Goal: Information Seeking & Learning: Learn about a topic

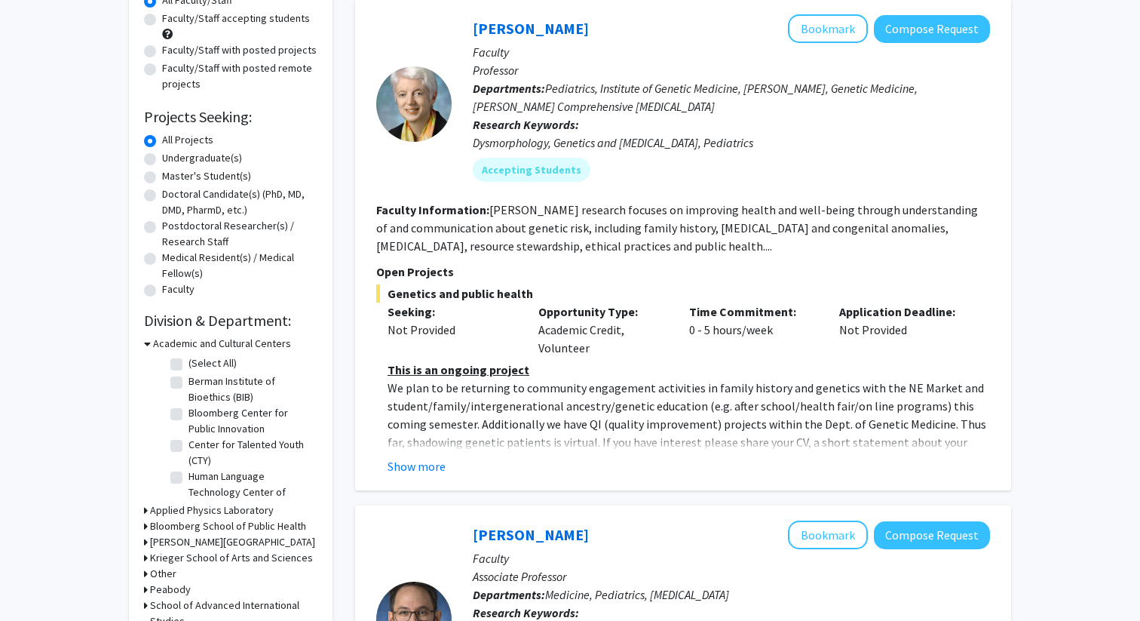
scroll to position [350, 0]
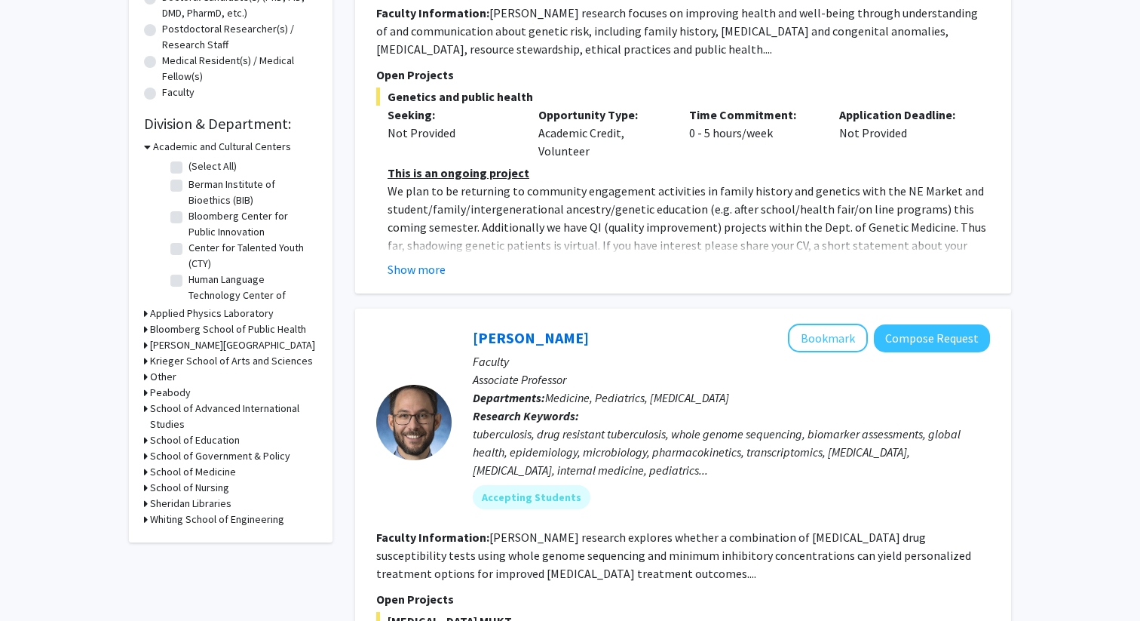
click at [147, 473] on icon at bounding box center [146, 472] width 4 height 16
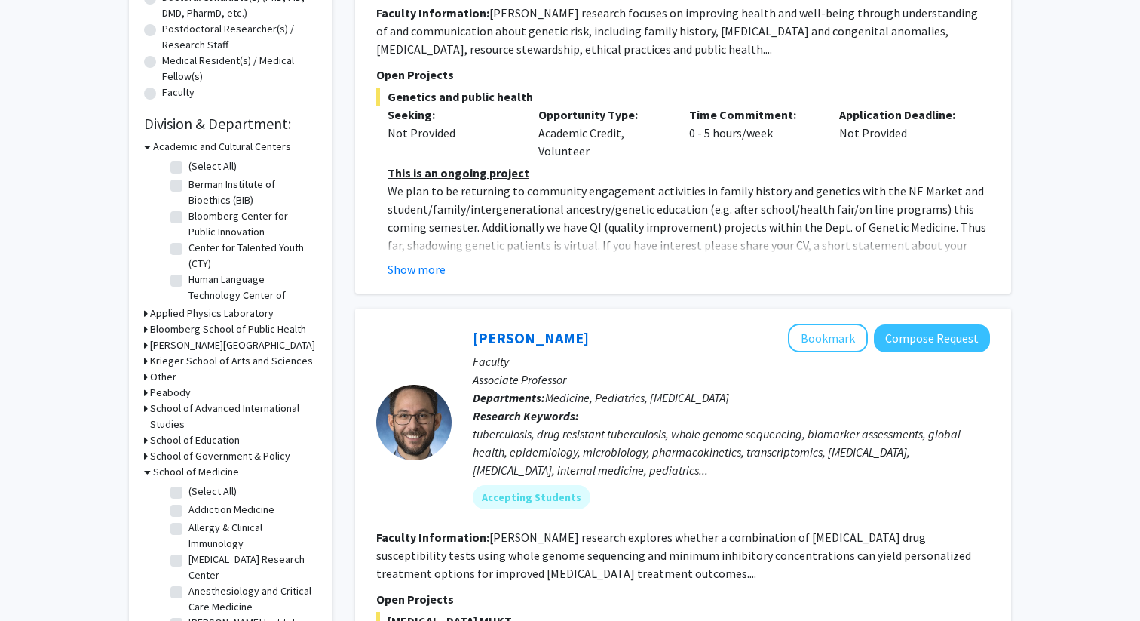
click at [186, 488] on fg-checkbox "(Select All) (Select All)" at bounding box center [241, 493] width 143 height 18
click at [189, 493] on label "(Select All)" at bounding box center [213, 492] width 48 height 16
click at [189, 493] on input "(Select All)" at bounding box center [194, 489] width 10 height 10
checkbox input "true"
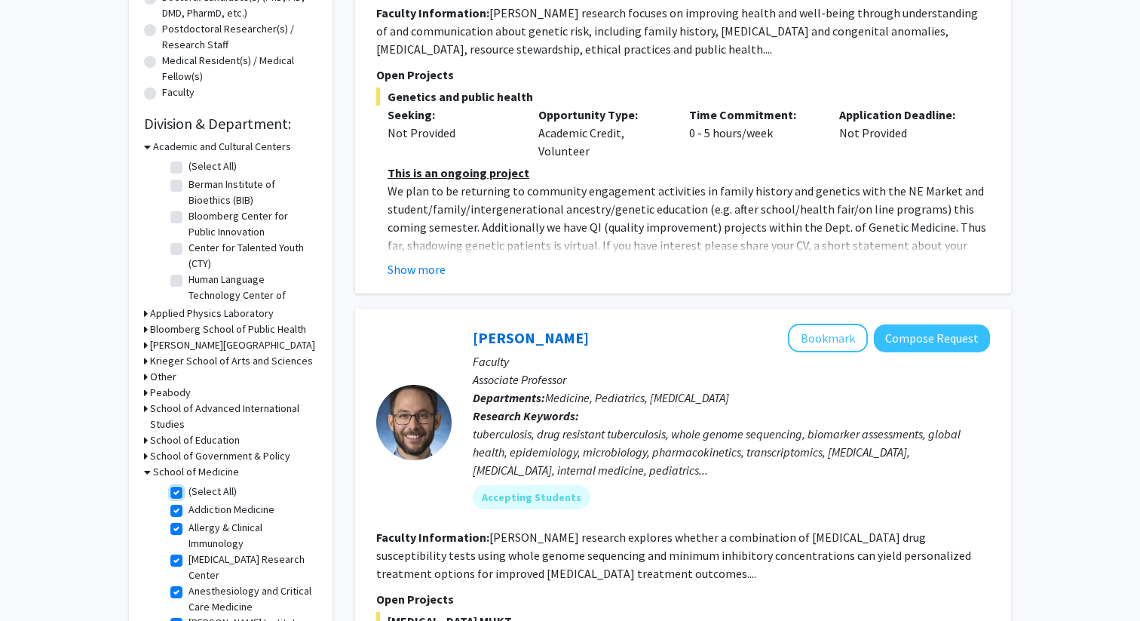
checkbox input "true"
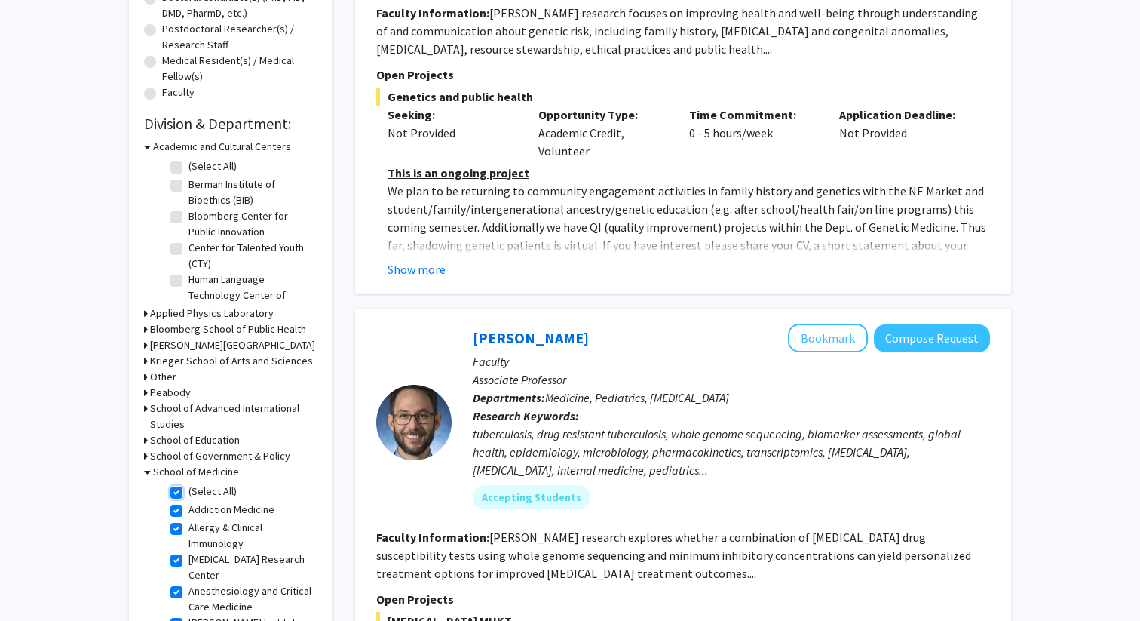
checkbox input "true"
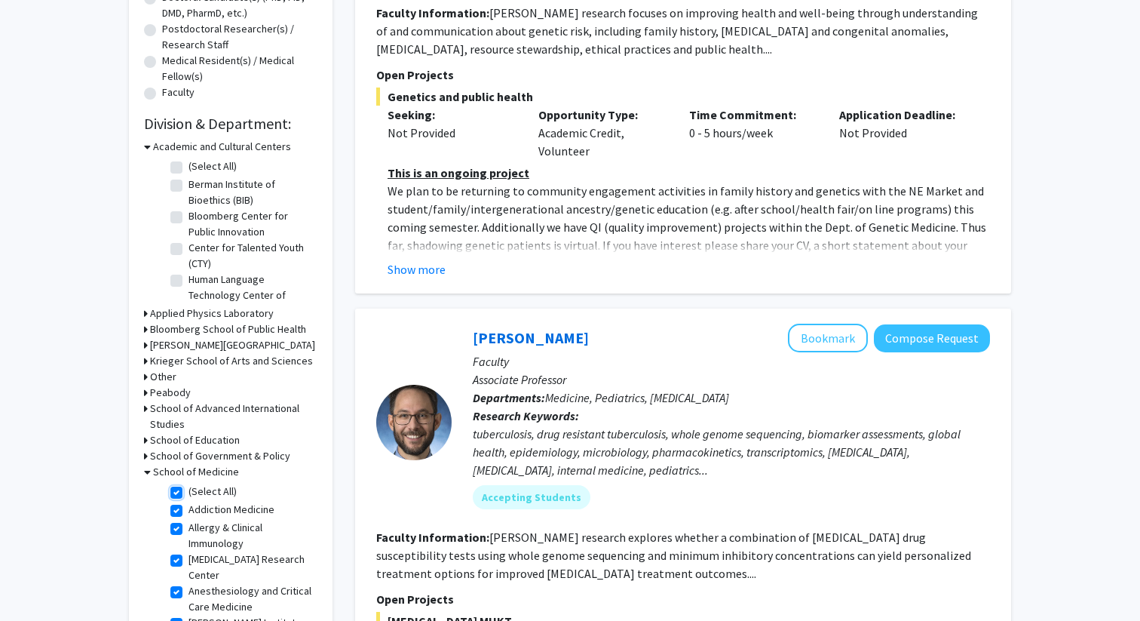
checkbox input "true"
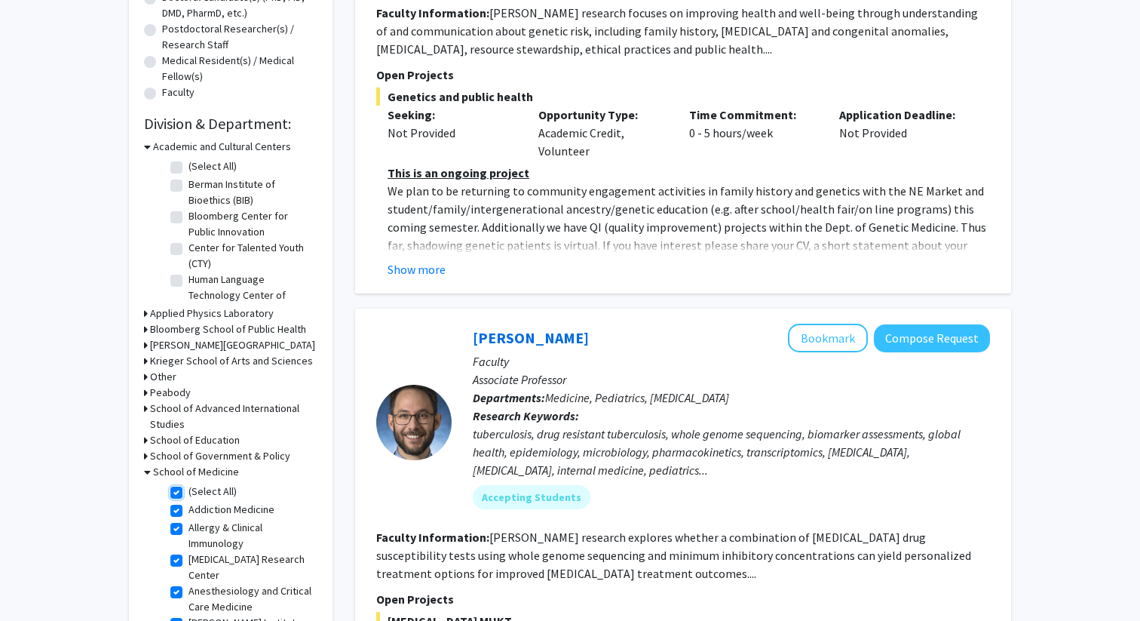
checkbox input "true"
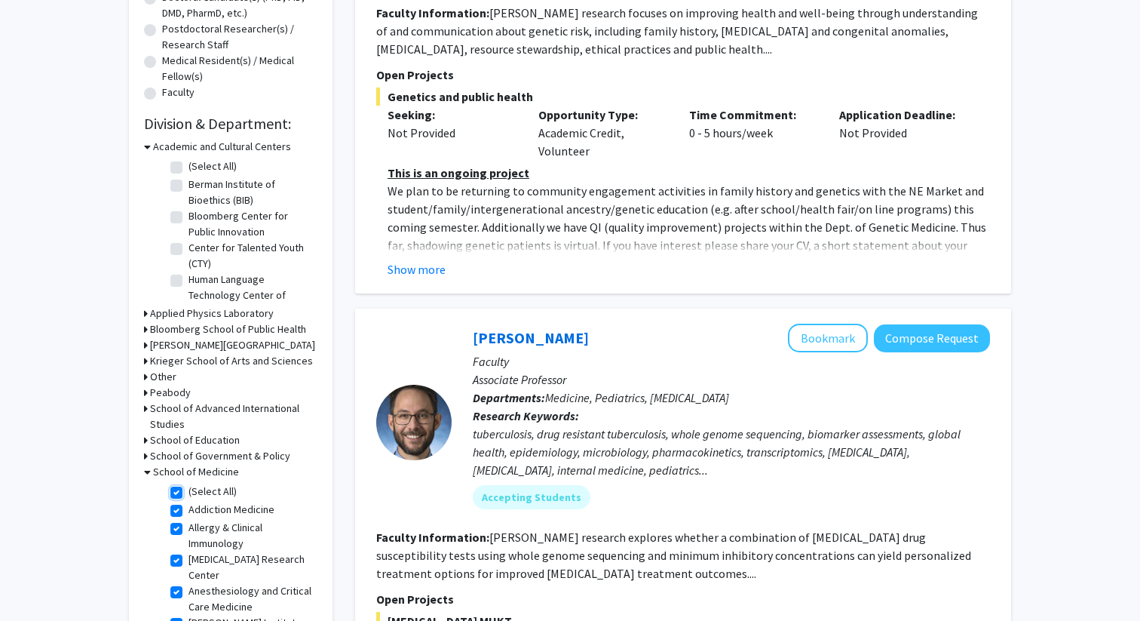
checkbox input "true"
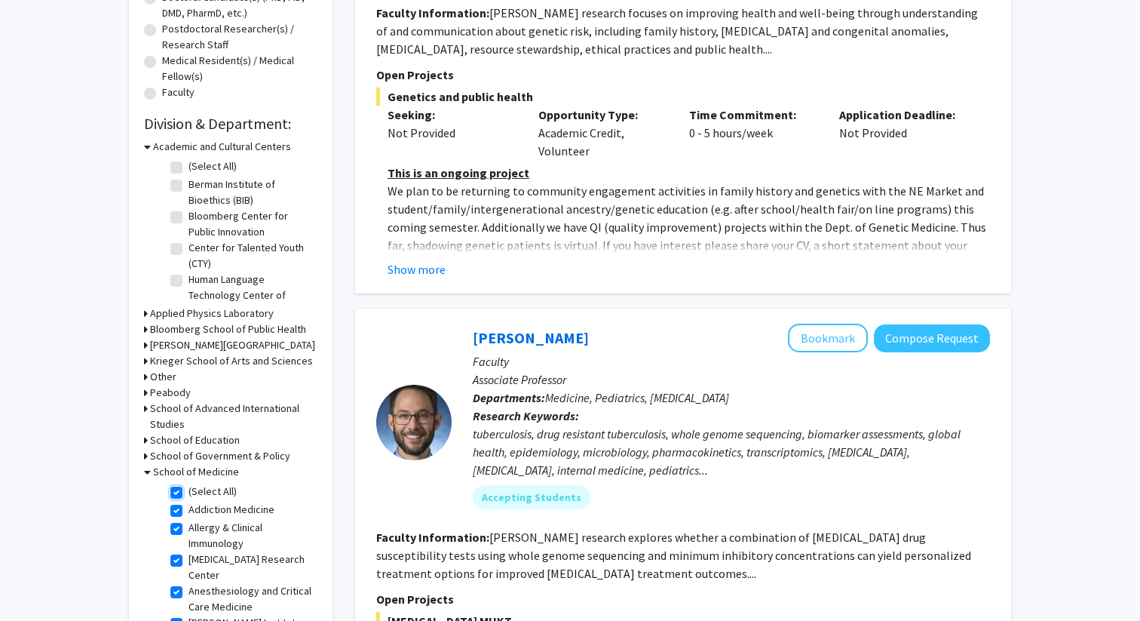
checkbox input "true"
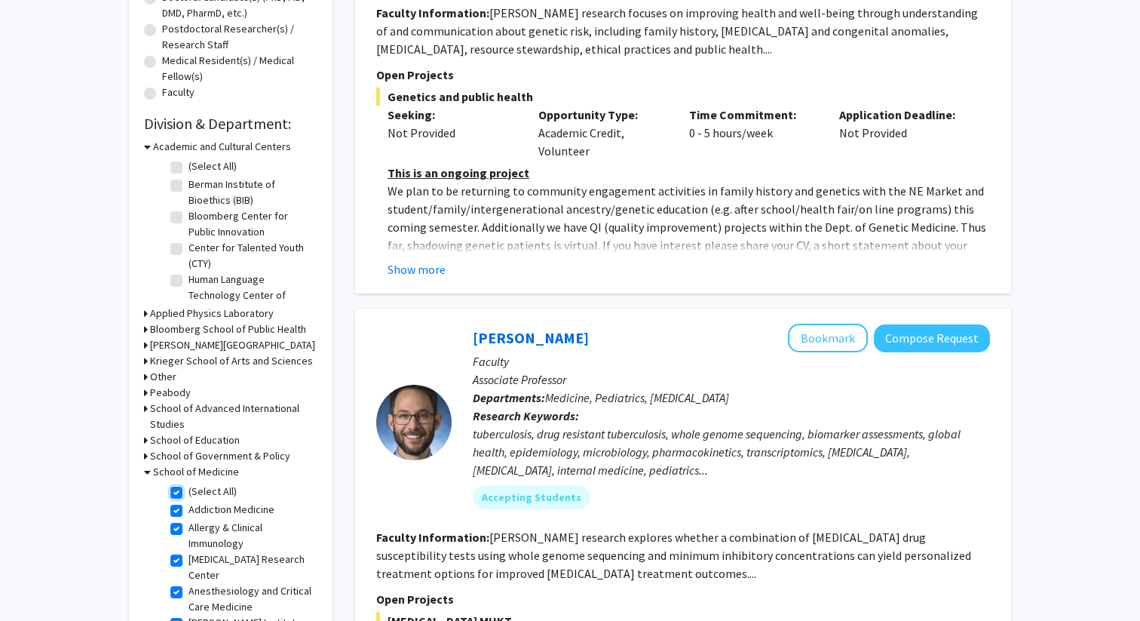
checkbox input "true"
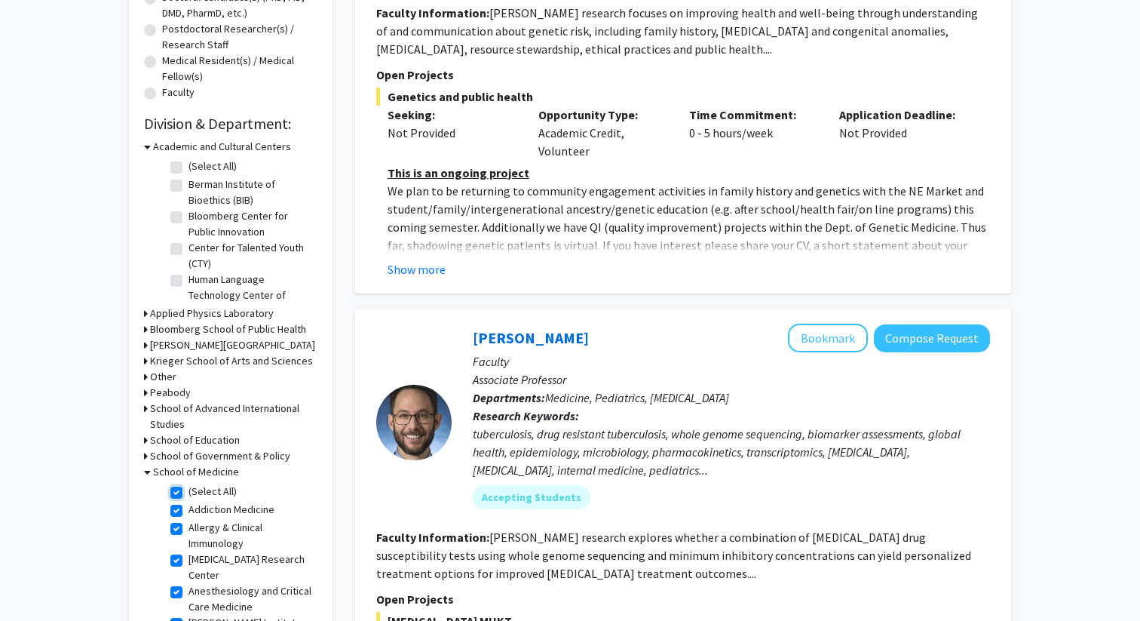
checkbox input "true"
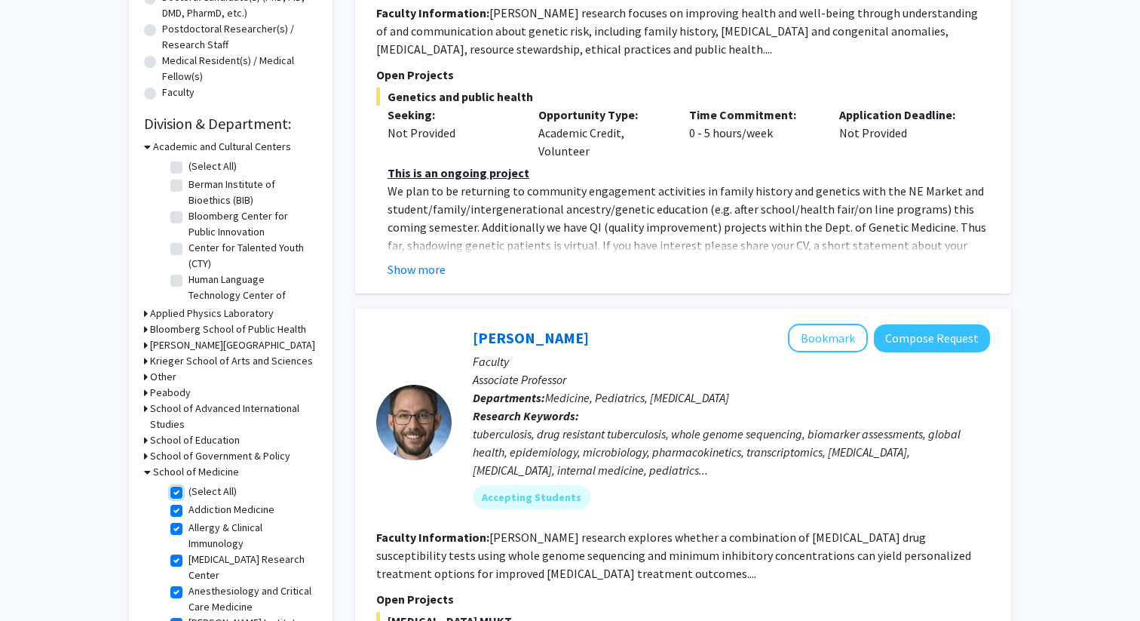
checkbox input "true"
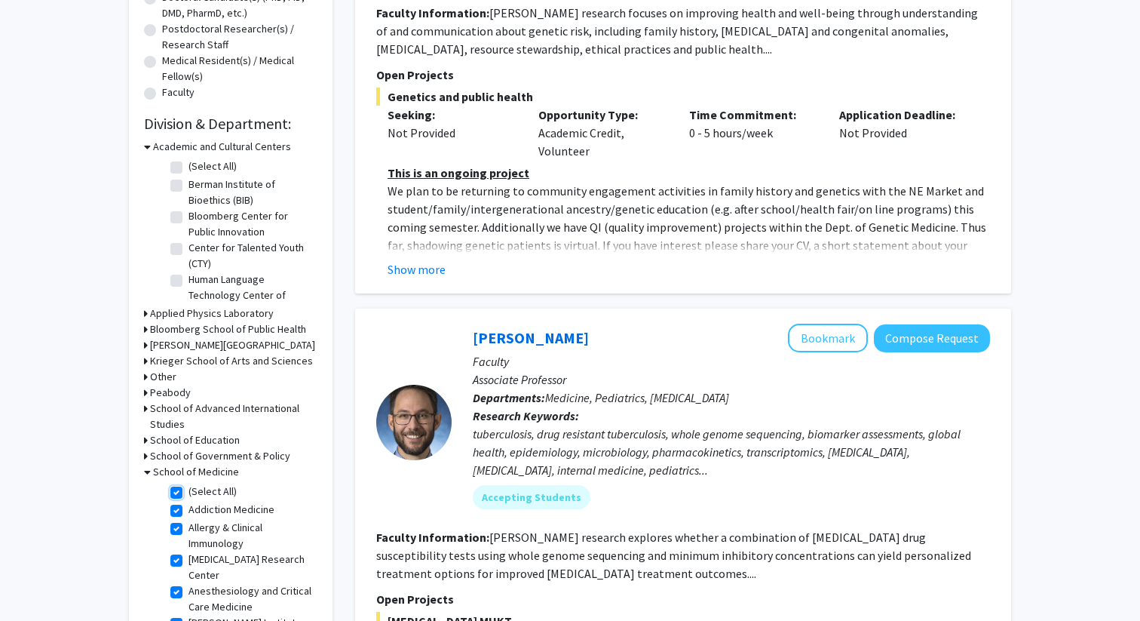
checkbox input "true"
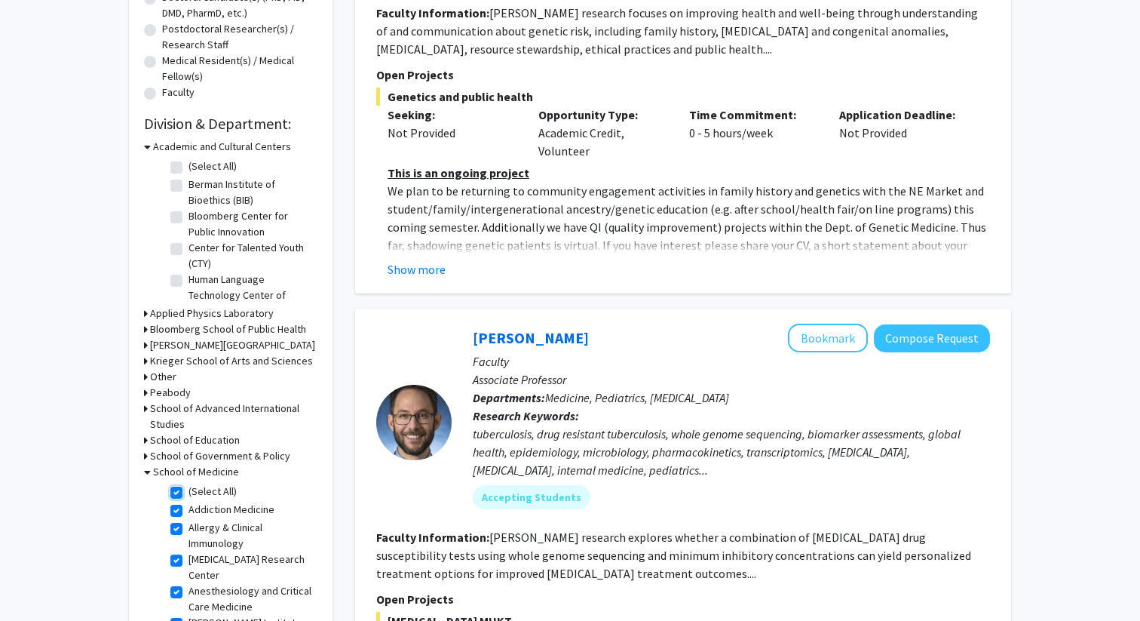
checkbox input "true"
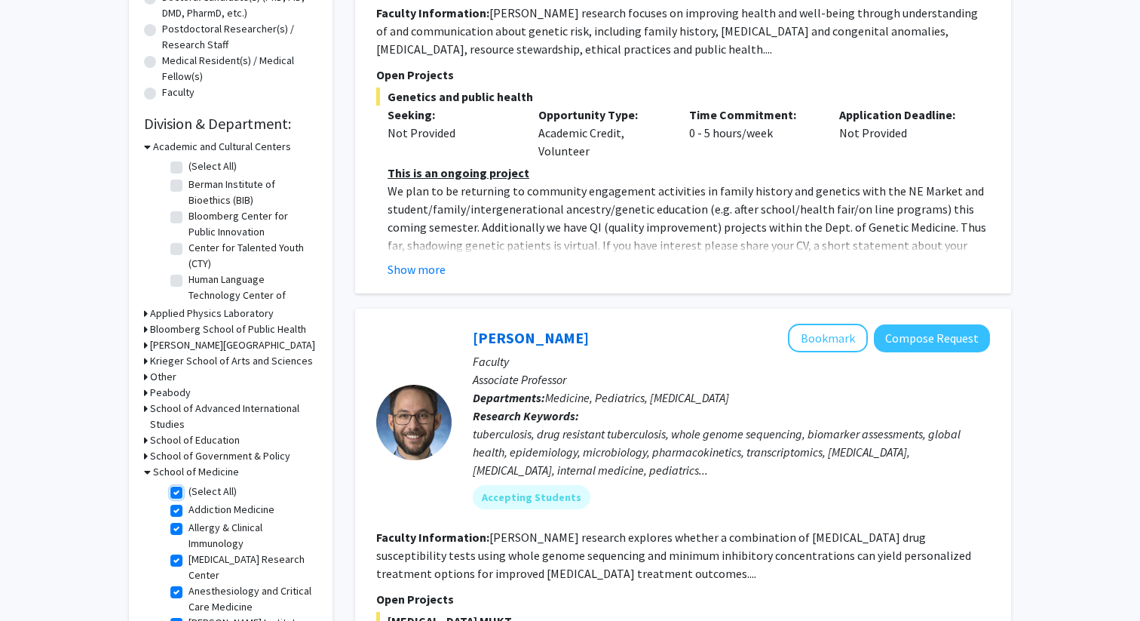
checkbox input "true"
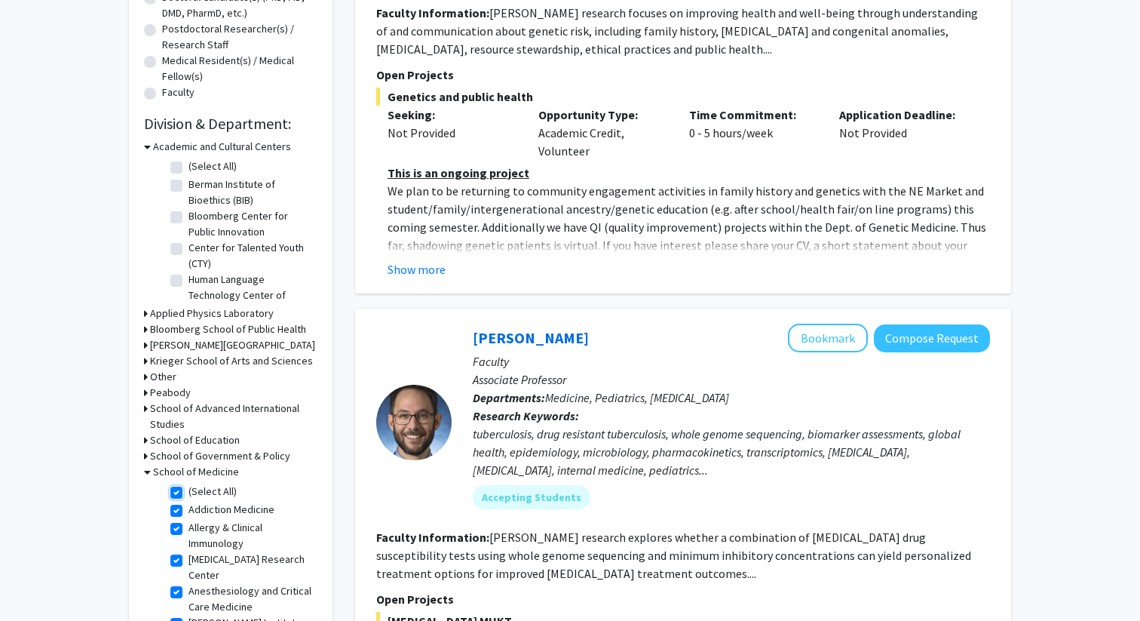
checkbox input "true"
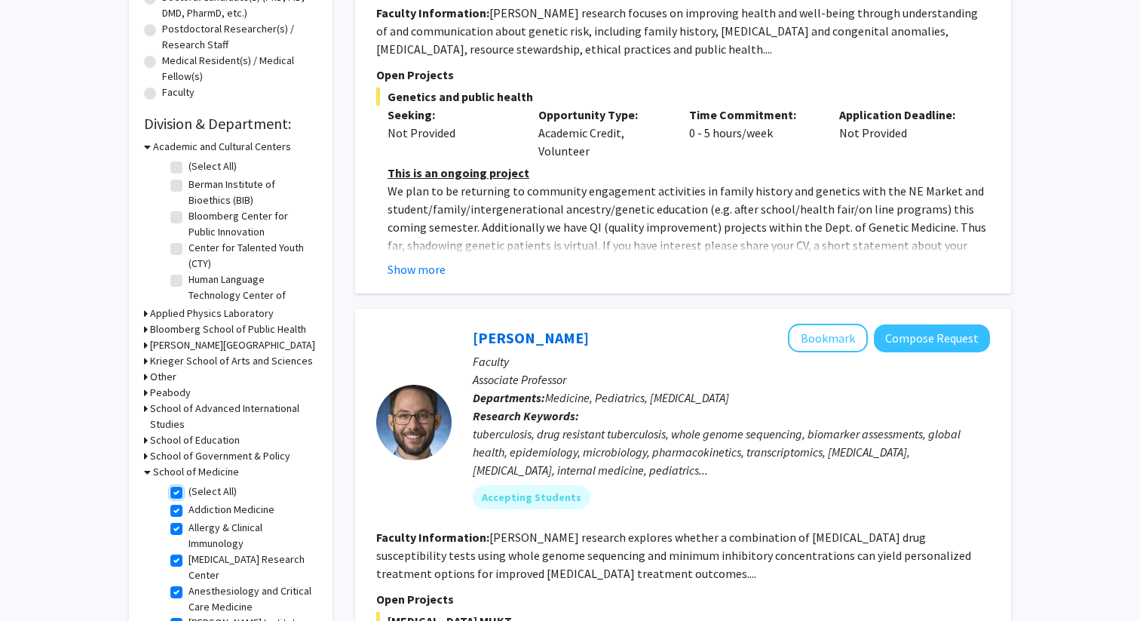
checkbox input "true"
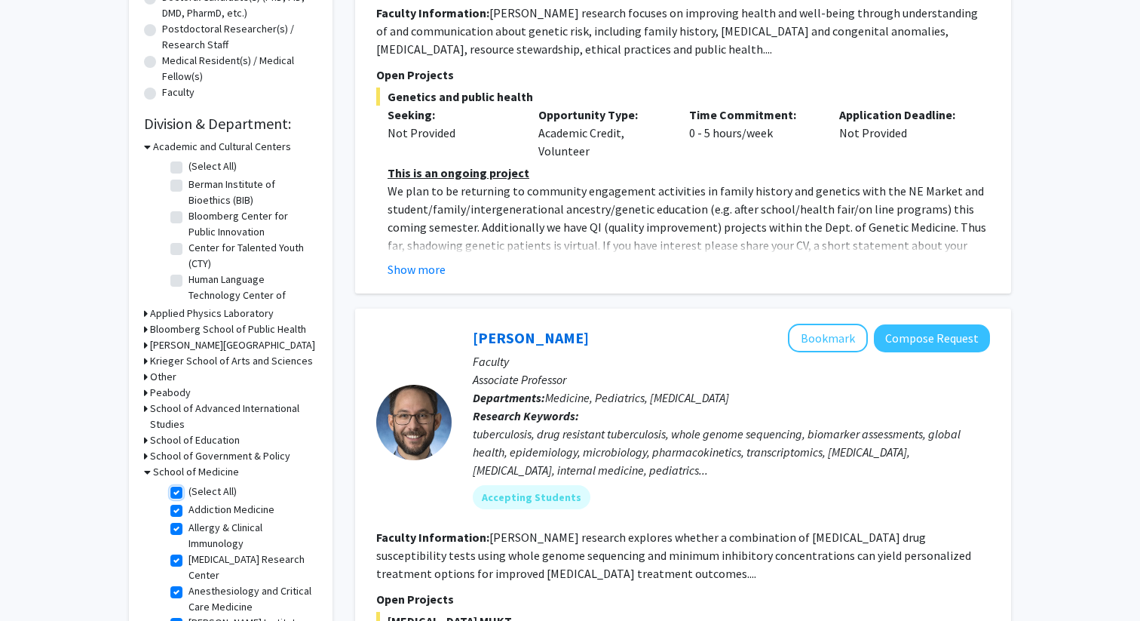
checkbox input "true"
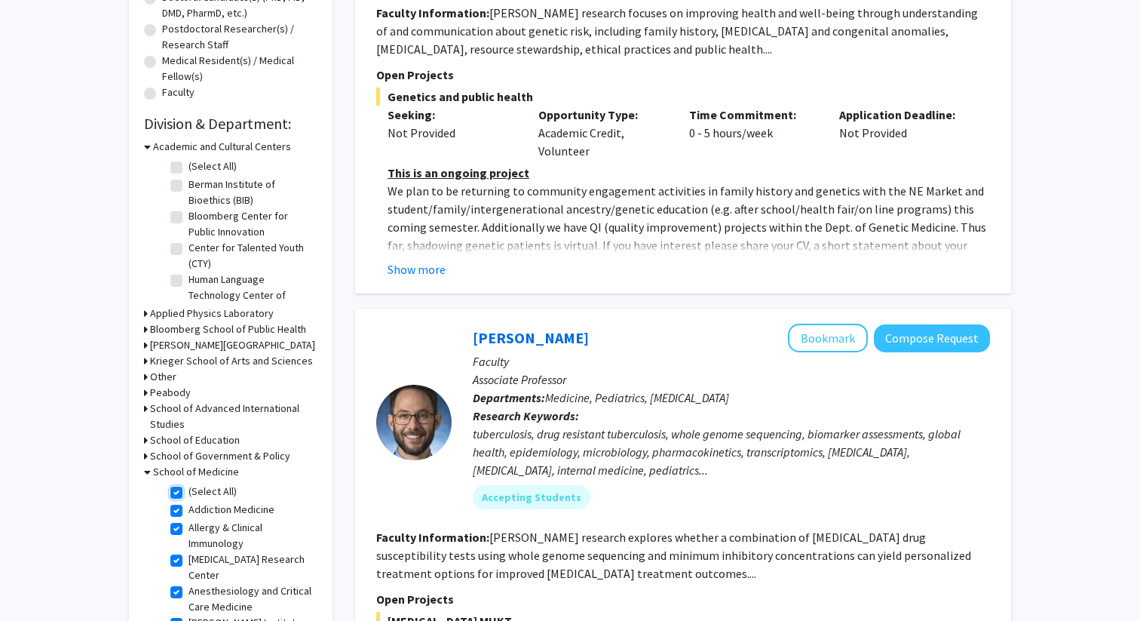
checkbox input "true"
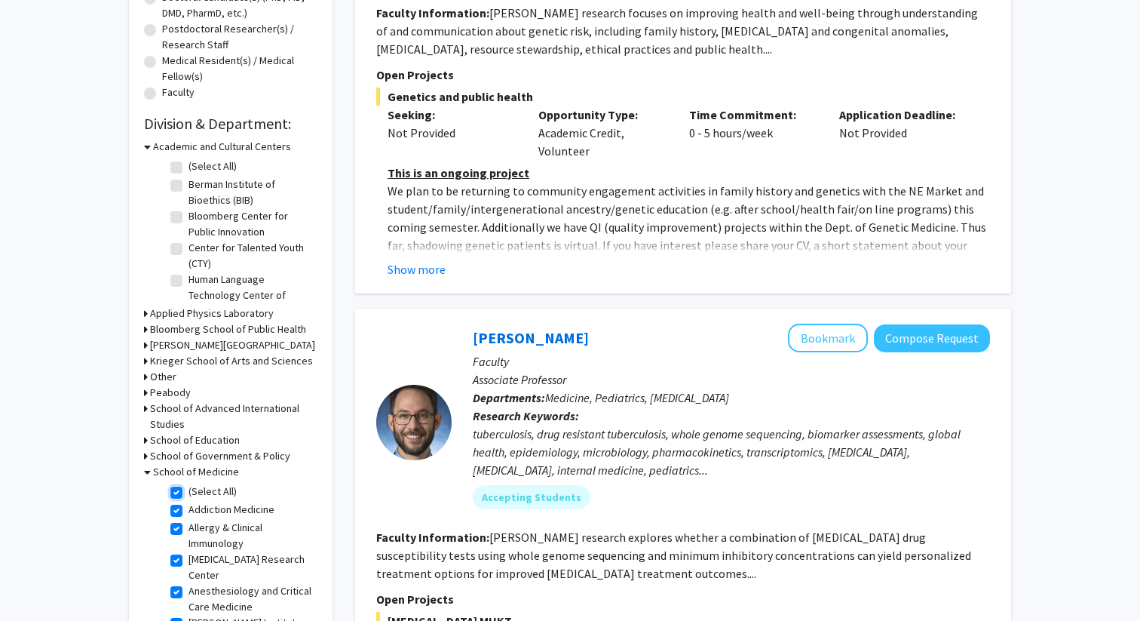
checkbox input "true"
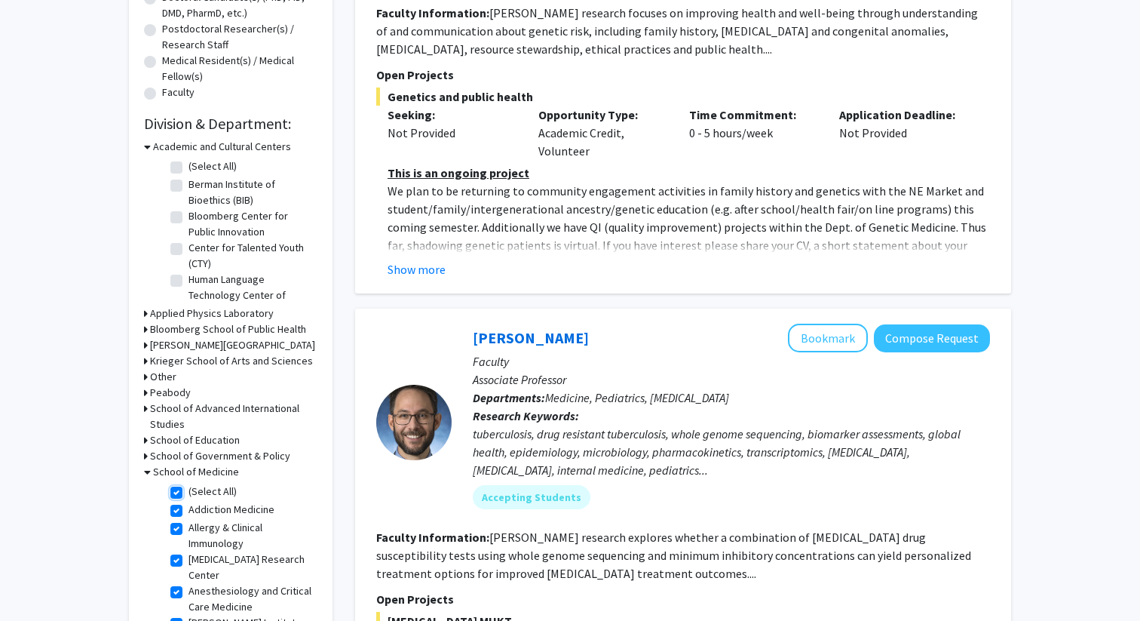
checkbox input "true"
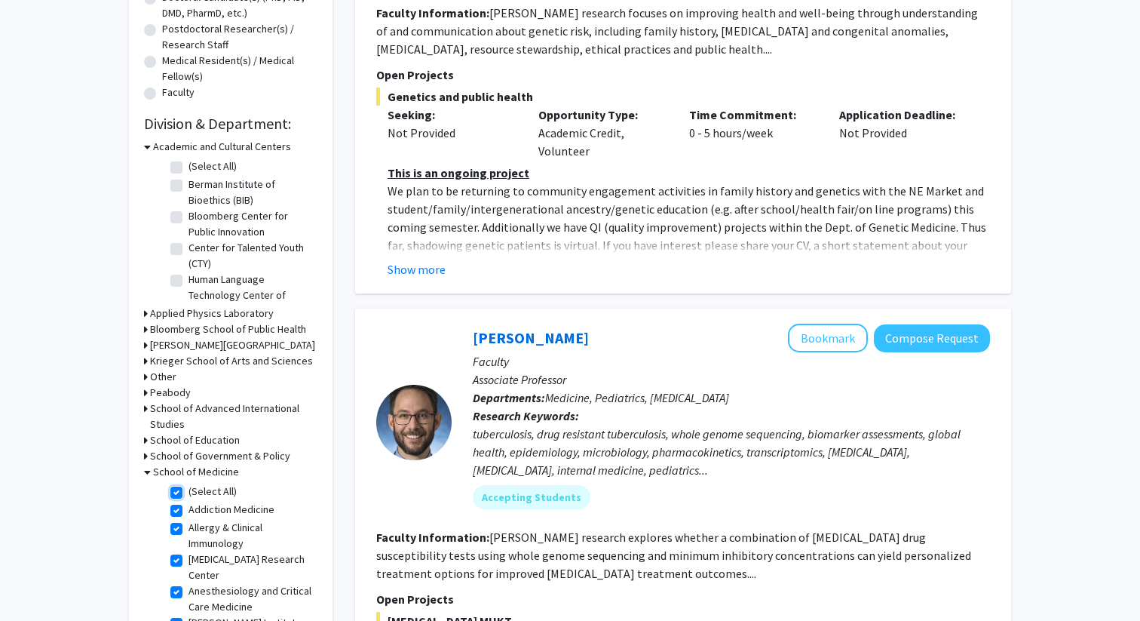
checkbox input "true"
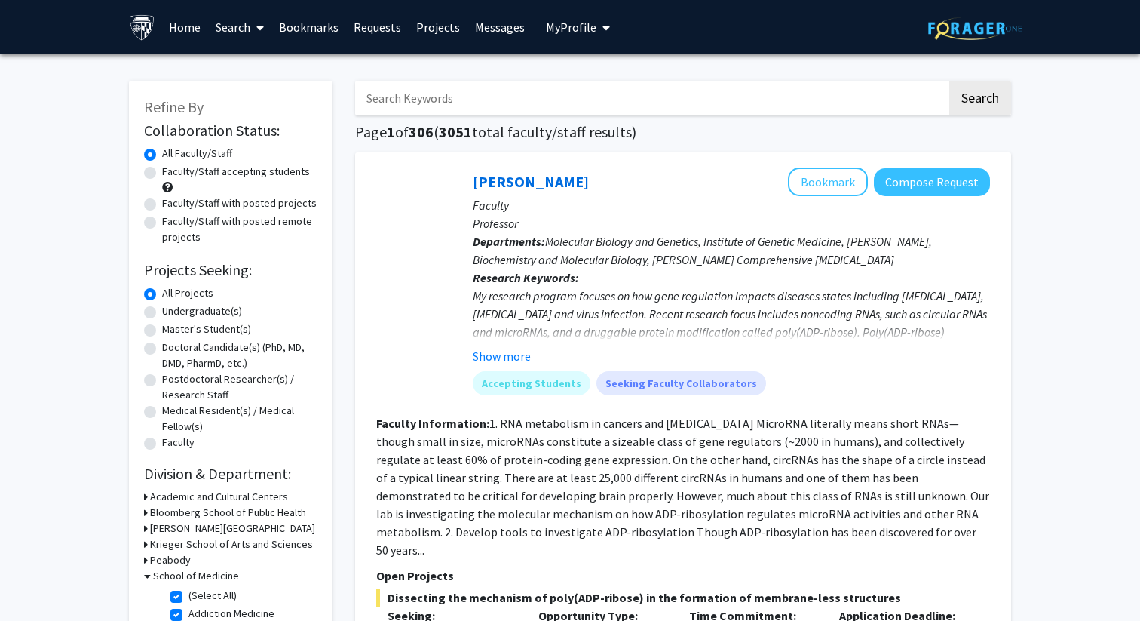
click at [209, 178] on label "Faculty/Staff accepting students" at bounding box center [236, 172] width 148 height 16
click at [172, 173] on input "Faculty/Staff accepting students" at bounding box center [167, 169] width 10 height 10
radio input "true"
click at [201, 204] on label "Faculty/Staff with posted projects" at bounding box center [239, 203] width 155 height 16
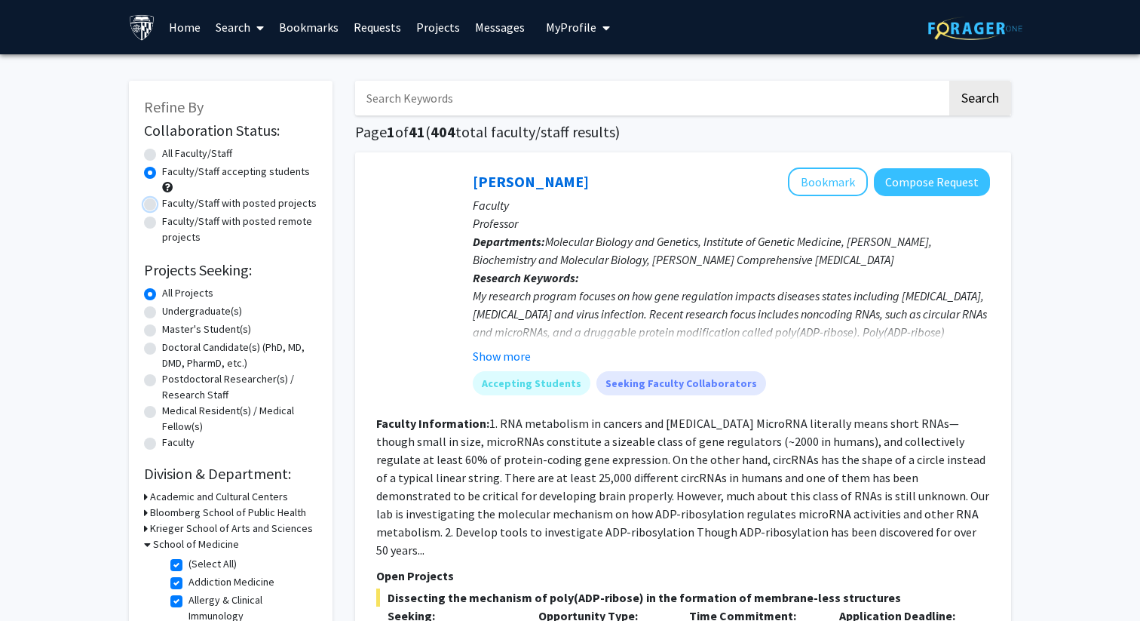
click at [172, 204] on input "Faculty/Staff with posted projects" at bounding box center [167, 200] width 10 height 10
radio input "true"
click at [214, 171] on label "Faculty/Staff accepting students" at bounding box center [236, 172] width 148 height 16
click at [172, 171] on input "Faculty/Staff accepting students" at bounding box center [167, 169] width 10 height 10
radio input "true"
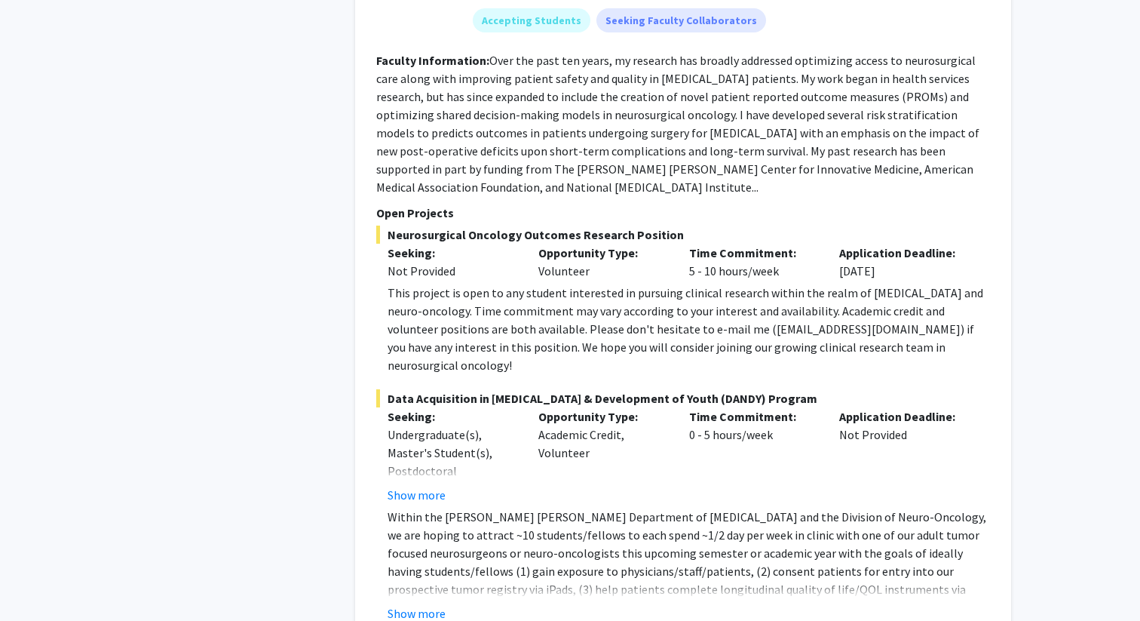
scroll to position [6697, 0]
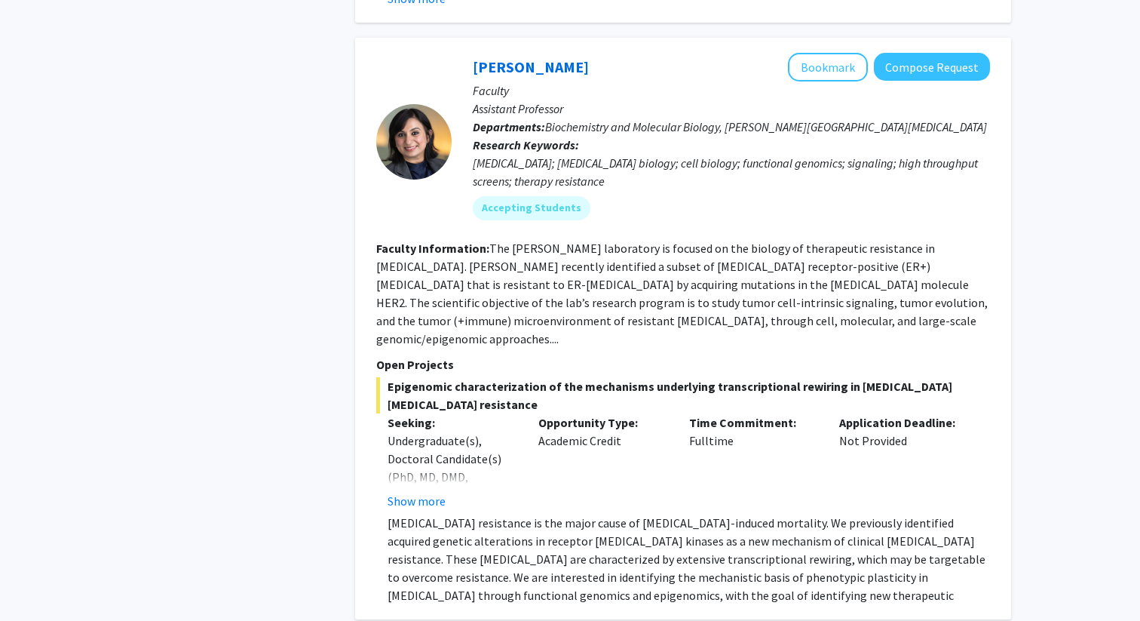
scroll to position [1333, 0]
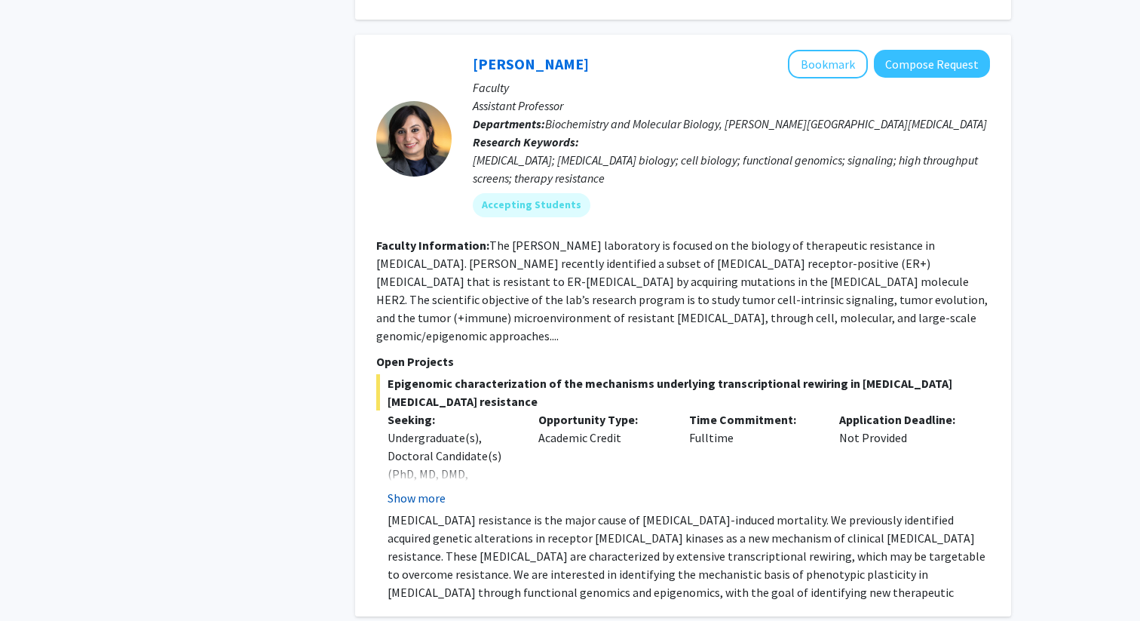
click at [434, 489] on button "Show more" at bounding box center [417, 498] width 58 height 18
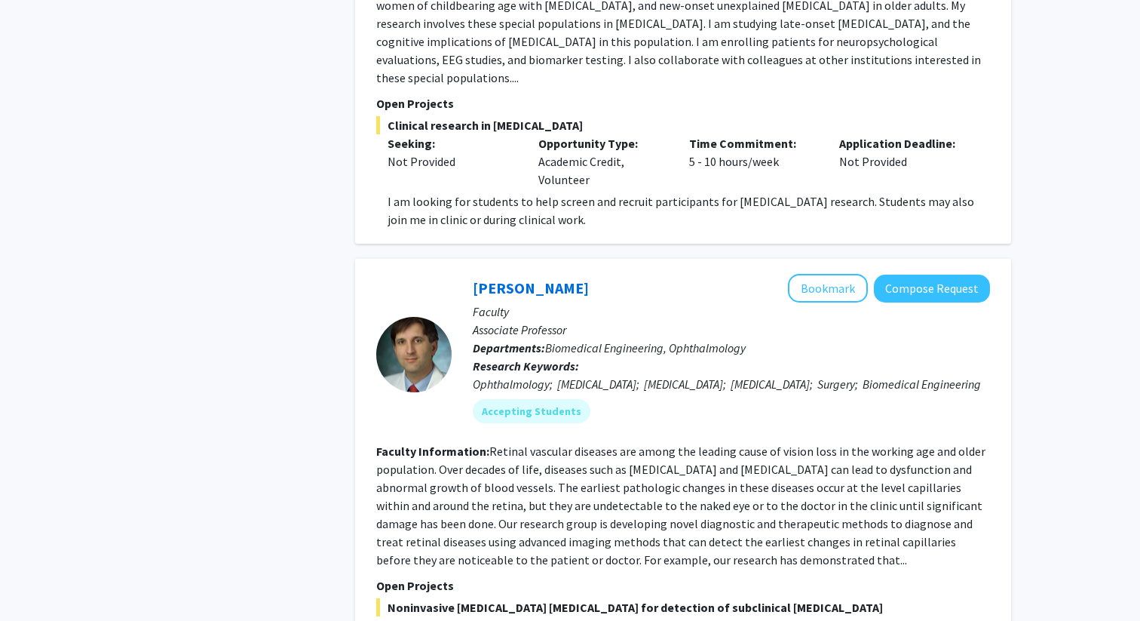
scroll to position [5500, 0]
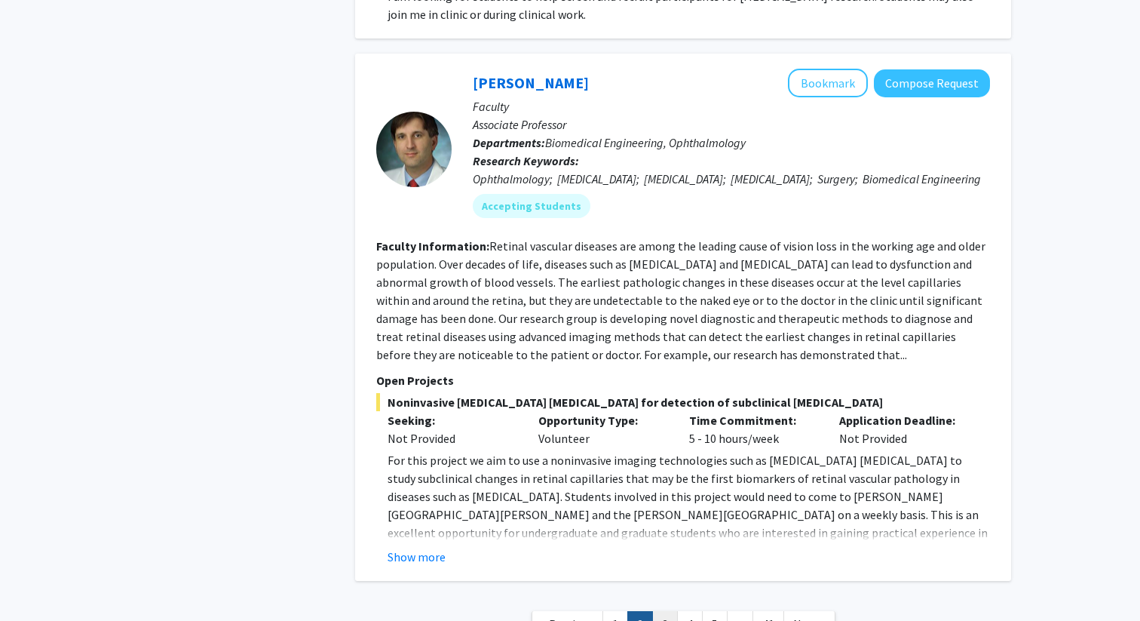
click at [668, 611] on link "3" at bounding box center [665, 624] width 26 height 26
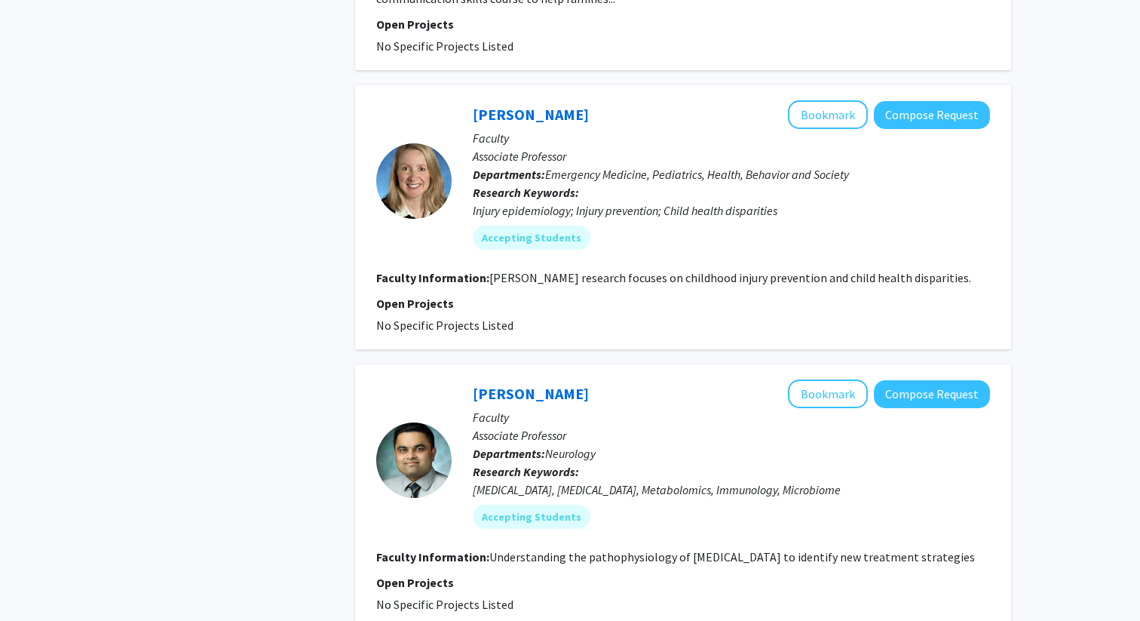
scroll to position [3744, 0]
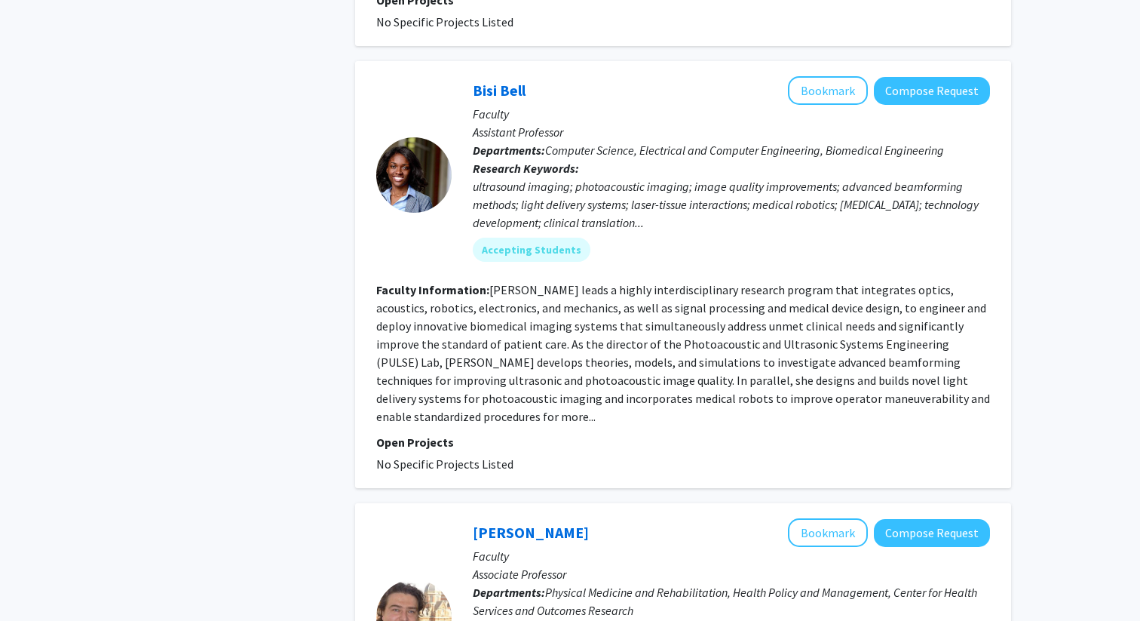
scroll to position [1234, 0]
